Goal: Entertainment & Leisure: Consume media (video, audio)

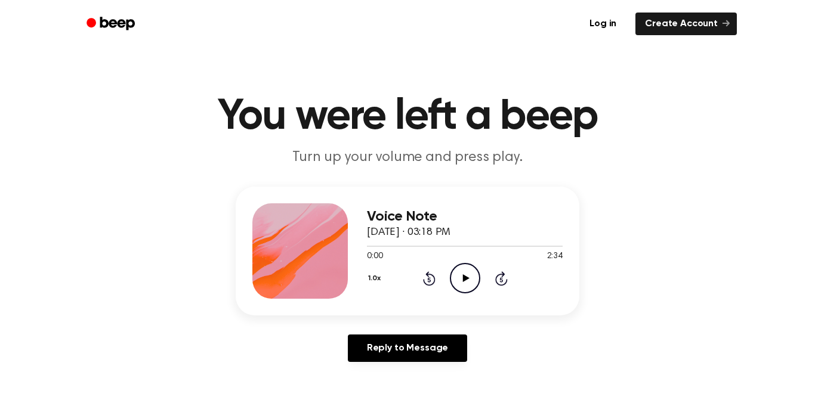
click at [456, 280] on icon "Play Audio" at bounding box center [465, 278] width 30 height 30
click at [461, 274] on icon "Pause Audio" at bounding box center [465, 278] width 30 height 30
click at [468, 270] on icon "Play Audio" at bounding box center [465, 278] width 30 height 30
click at [468, 270] on icon "Pause Audio" at bounding box center [465, 278] width 30 height 30
click at [468, 270] on icon "Play Audio" at bounding box center [465, 278] width 30 height 30
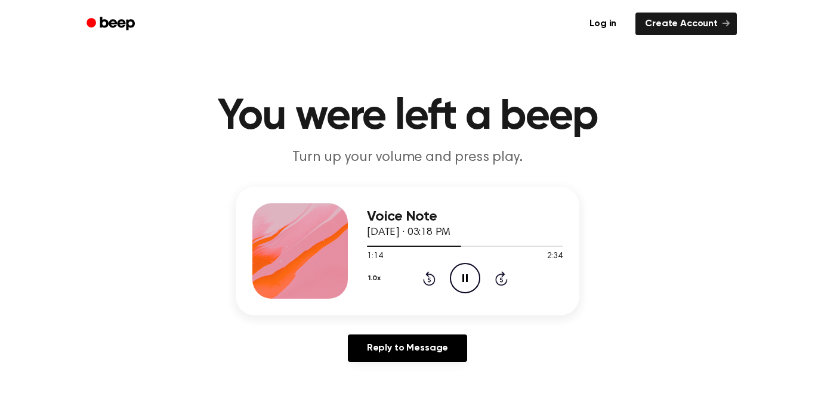
click at [452, 273] on icon "Pause Audio" at bounding box center [465, 278] width 30 height 30
click at [428, 271] on icon at bounding box center [429, 278] width 13 height 14
click at [458, 276] on icon "Play Audio" at bounding box center [465, 278] width 30 height 30
click at [430, 281] on icon at bounding box center [428, 279] width 3 height 5
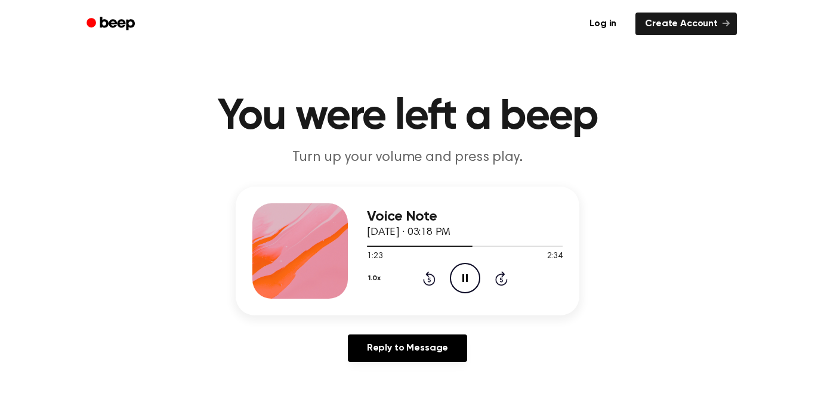
click at [470, 276] on icon "Pause Audio" at bounding box center [465, 278] width 30 height 30
